Goal: Find contact information: Find contact information

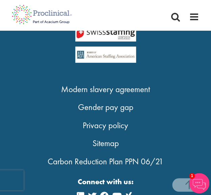
scroll to position [1271, 0]
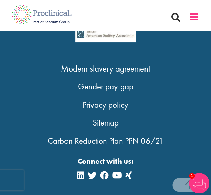
click at [194, 18] on span at bounding box center [194, 17] width 10 height 10
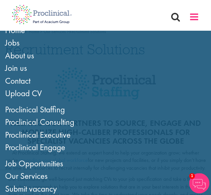
scroll to position [0, 0]
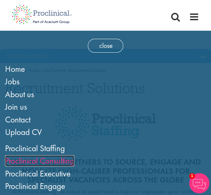
click at [55, 163] on link "Proclinical Consulting" at bounding box center [39, 160] width 69 height 11
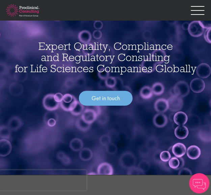
click at [210, 98] on div "Expert Quality, Compliance and Regulatory Consulting for Life Sciences Companie…" at bounding box center [105, 70] width 211 height 72
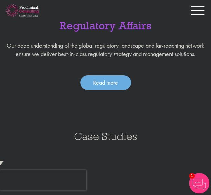
scroll to position [682, 0]
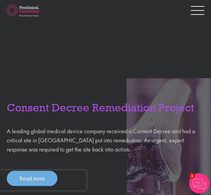
click at [196, 20] on header "Consulting Home Proclinical Home Consulting Home Proclinical Home Our People Se…" at bounding box center [105, 10] width 211 height 20
click at [196, 13] on div at bounding box center [198, 12] width 14 height 10
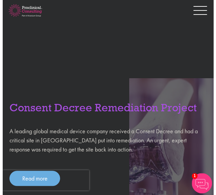
scroll to position [665, 0]
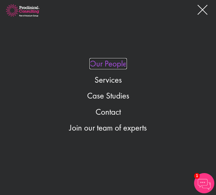
click at [115, 58] on link "Our People" at bounding box center [107, 63] width 37 height 11
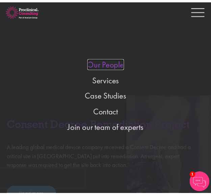
scroll to position [682, 0]
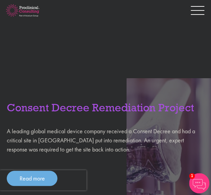
click at [197, 11] on div at bounding box center [198, 12] width 14 height 10
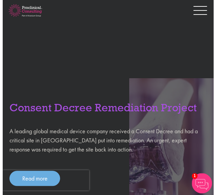
scroll to position [665, 0]
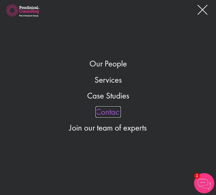
click at [105, 116] on link "Contact" at bounding box center [108, 111] width 25 height 11
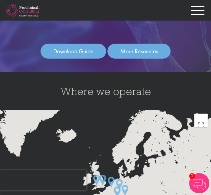
scroll to position [1196, 0]
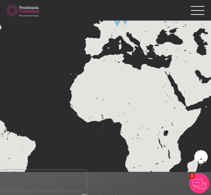
click at [115, 30] on img at bounding box center [117, 22] width 12 height 16
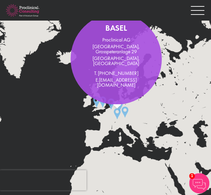
scroll to position [1147, 0]
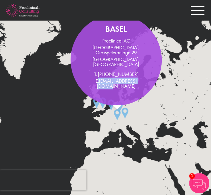
drag, startPoint x: 140, startPoint y: 94, endPoint x: 96, endPoint y: 98, distance: 44.0
click at [96, 98] on div "Basel Proclinical AG Grosspeter Tower, Grosspeteranlage 29 Basel, 4052 Basel T.…" at bounding box center [116, 60] width 91 height 91
copy p ". info@Proclinical.com"
click at [124, 121] on img at bounding box center [125, 113] width 12 height 16
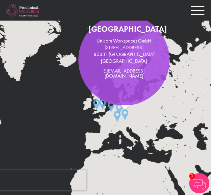
click at [118, 125] on img at bounding box center [117, 116] width 12 height 16
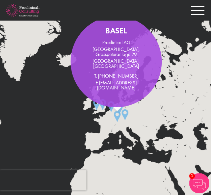
click at [98, 107] on div "Basel Proclinical AG Grosspeter Tower, Grosspeteranlage 29 Basel, 4052 Basel T.…" at bounding box center [119, 61] width 97 height 91
click at [95, 107] on div "Basel Proclinical AG Grosspeter Tower, Grosspeteranlage 29 Basel, 4052 Basel T.…" at bounding box center [119, 61] width 97 height 91
click at [95, 113] on img at bounding box center [96, 105] width 12 height 16
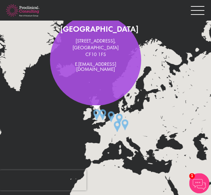
click at [111, 125] on img at bounding box center [111, 117] width 12 height 16
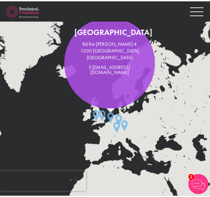
scroll to position [1149, 0]
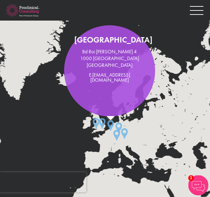
click at [193, 12] on div at bounding box center [197, 12] width 14 height 10
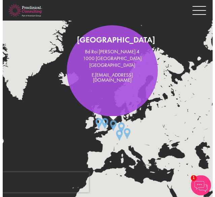
scroll to position [1141, 0]
